Goal: Find contact information: Find contact information

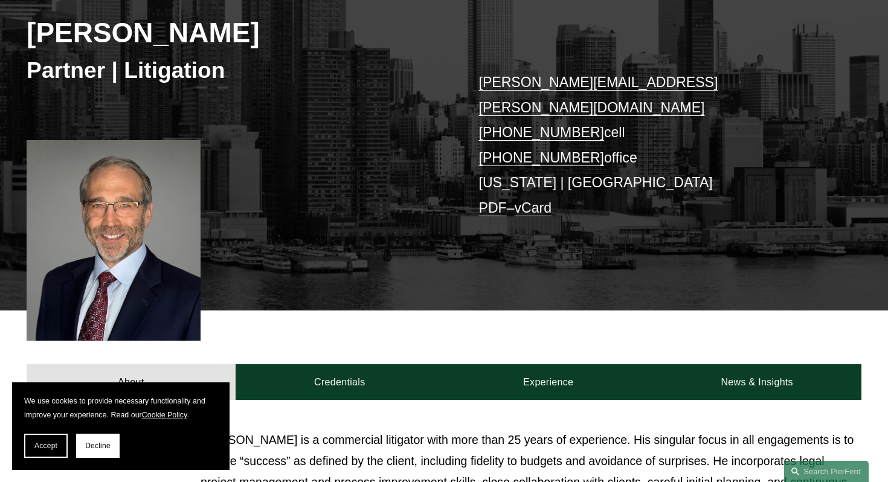
scroll to position [188, 0]
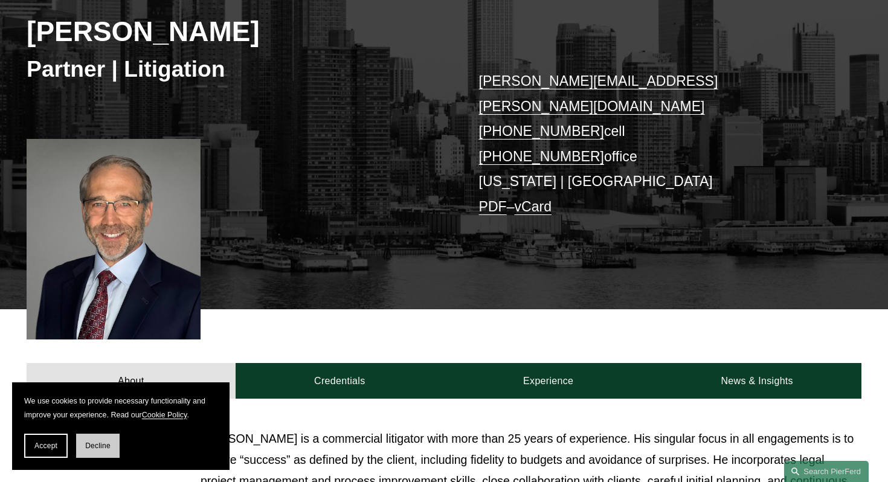
click at [104, 449] on span "Decline" at bounding box center [97, 445] width 25 height 8
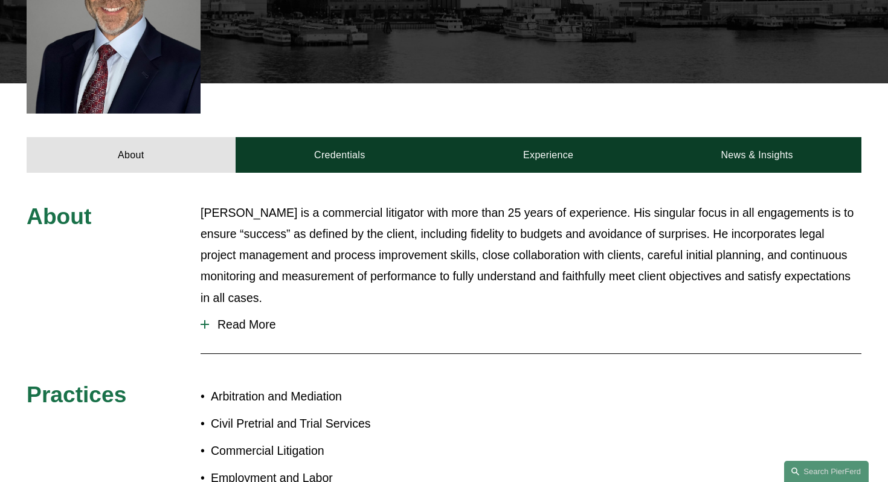
scroll to position [416, 0]
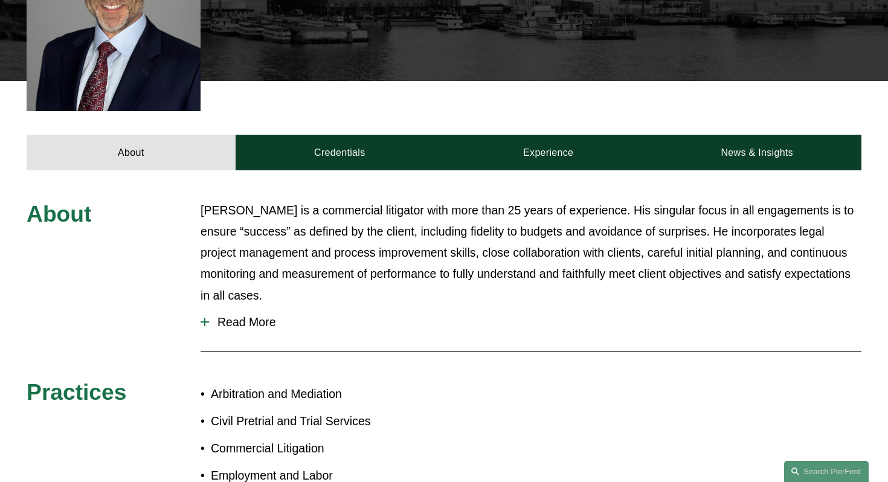
click at [269, 315] on span "Read More" at bounding box center [535, 322] width 652 height 14
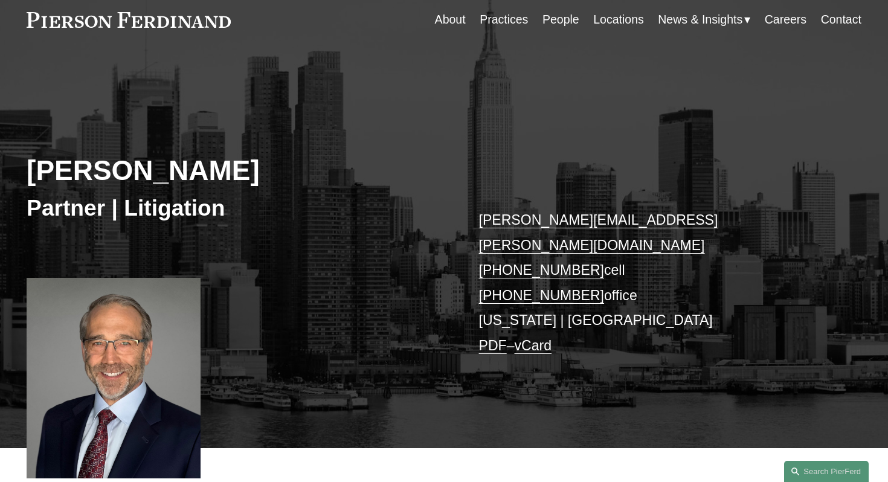
scroll to position [0, 0]
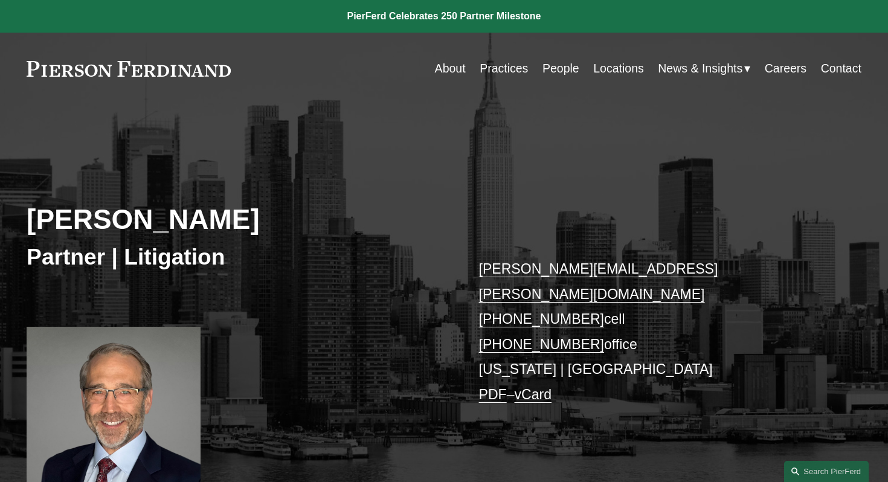
click at [550, 68] on link "People" at bounding box center [560, 69] width 37 height 24
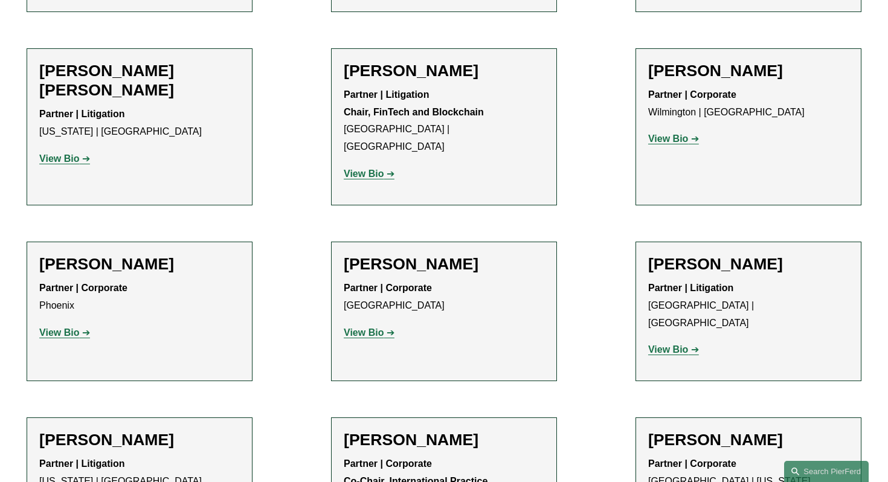
scroll to position [8061, 0]
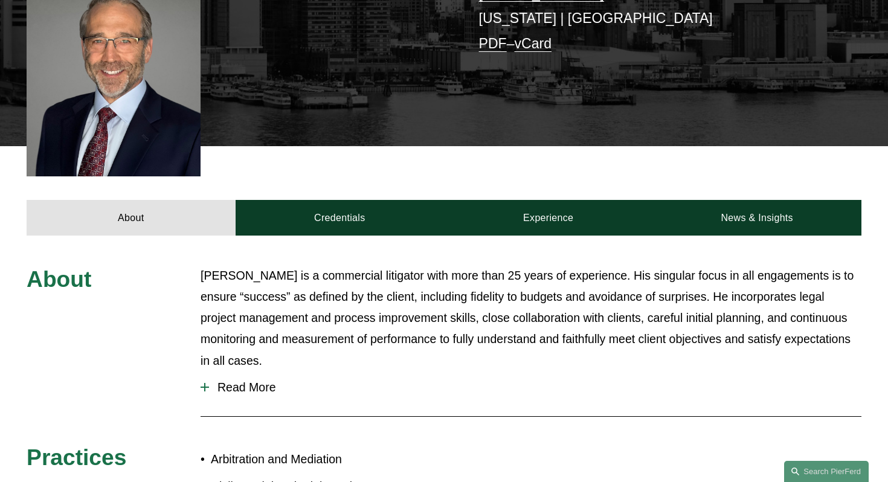
scroll to position [329, 0]
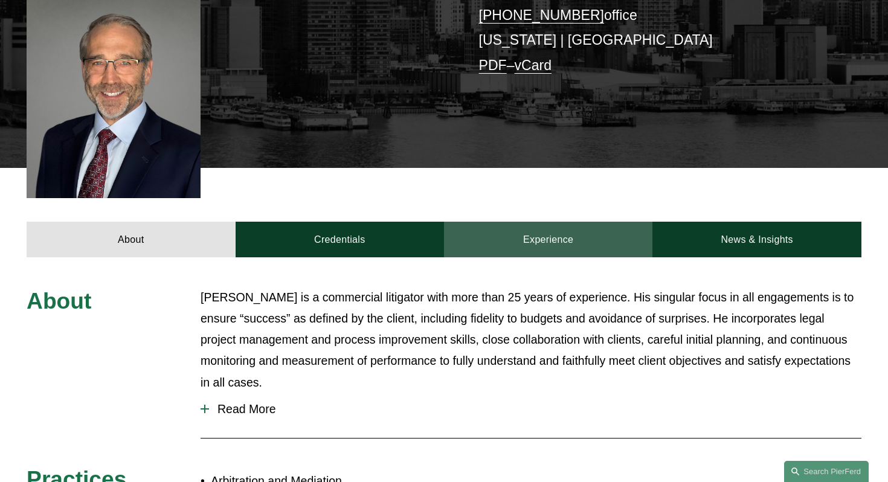
click at [557, 222] on link "Experience" at bounding box center [548, 240] width 208 height 36
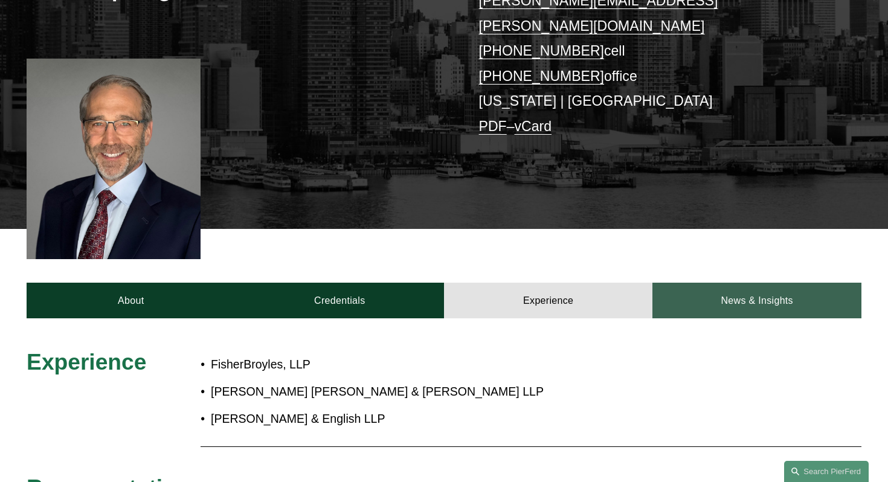
scroll to position [254, 0]
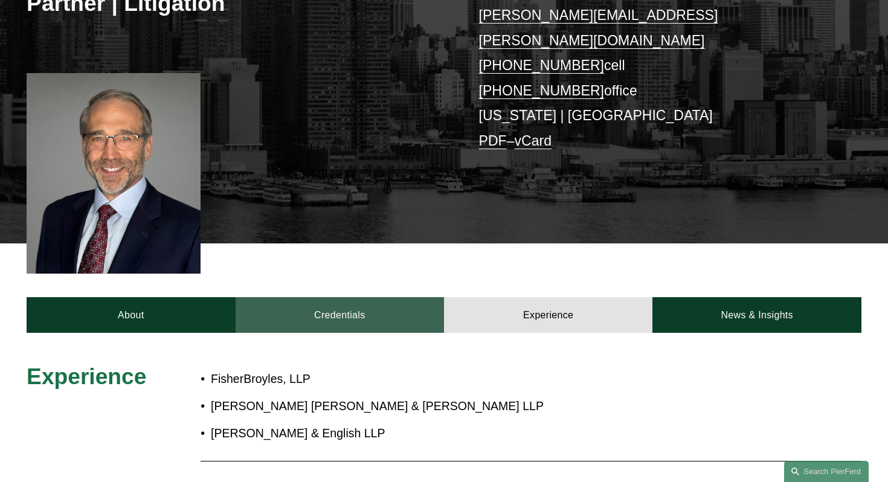
click at [415, 297] on link "Credentials" at bounding box center [340, 315] width 208 height 36
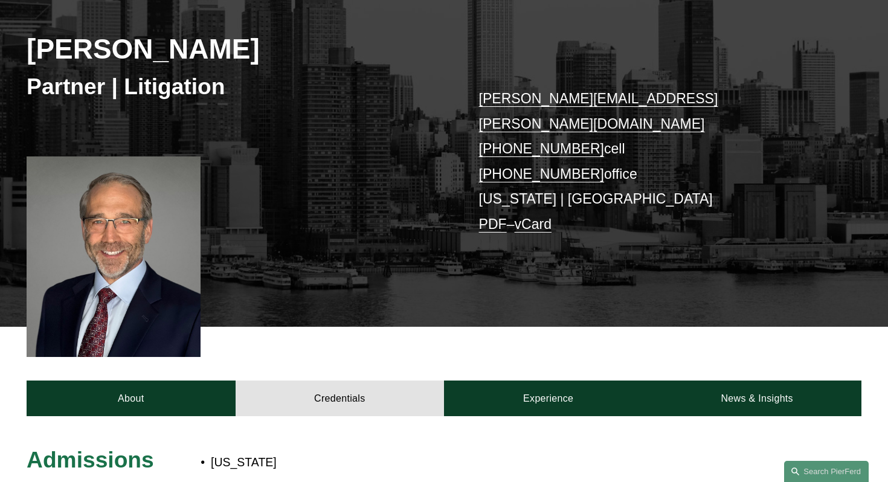
scroll to position [0, 0]
